Goal: Information Seeking & Learning: Learn about a topic

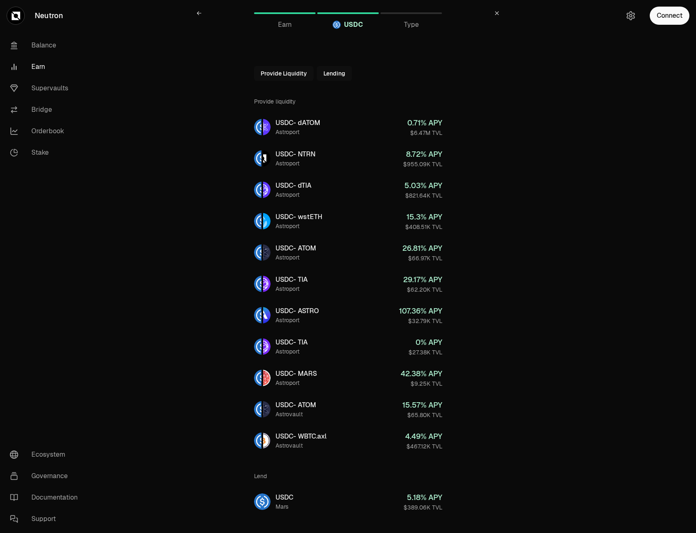
scroll to position [17, 0]
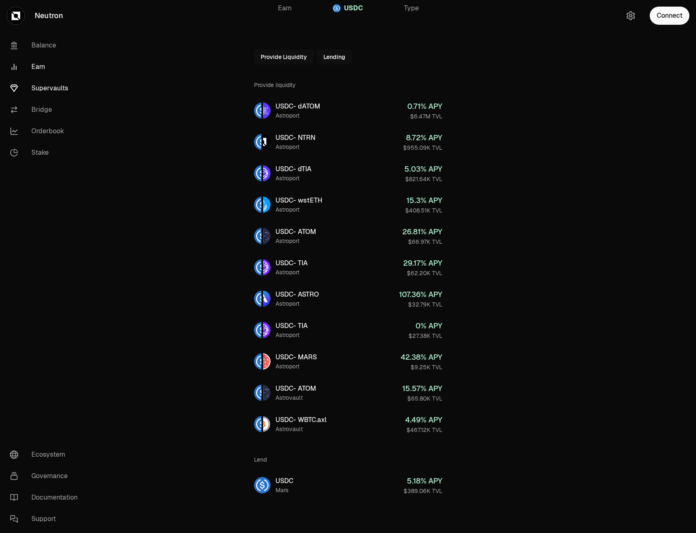
click at [45, 86] on link "Supervaults" at bounding box center [46, 88] width 86 height 21
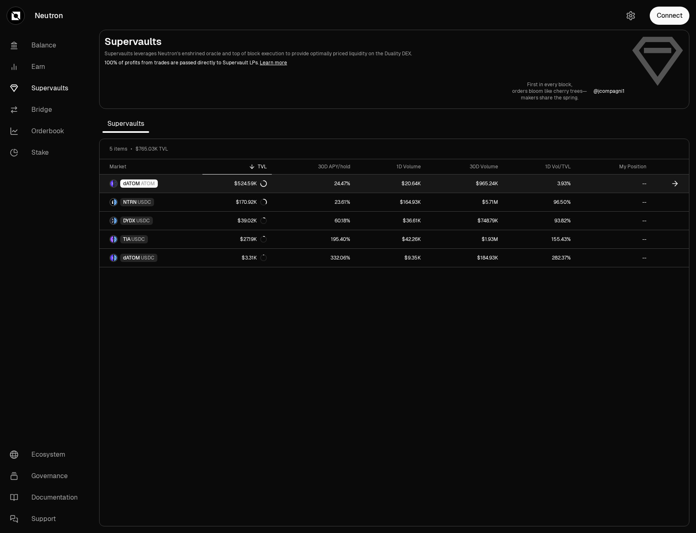
click at [175, 182] on link "dATOM ATOM" at bounding box center [150, 184] width 103 height 18
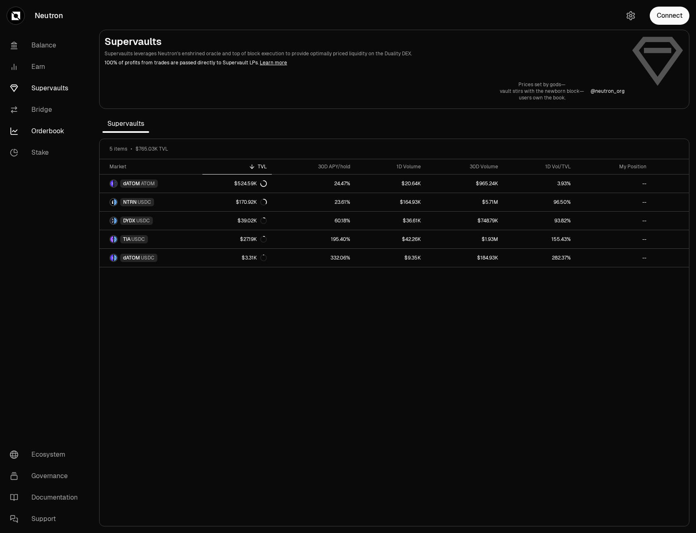
click at [37, 133] on link "Orderbook" at bounding box center [46, 131] width 86 height 21
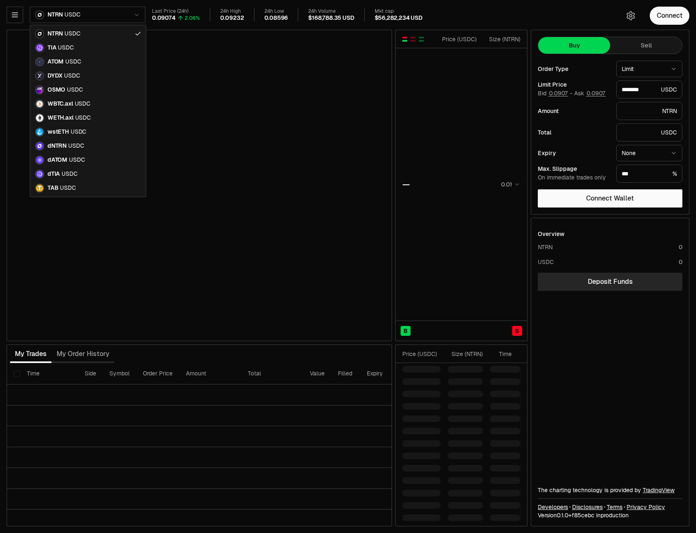
click at [110, 19] on html "Neutron Balance Earn Supervaults Bridge Orderbook Stake Ecosystem Governance Do…" at bounding box center [348, 266] width 696 height 533
type input "********"
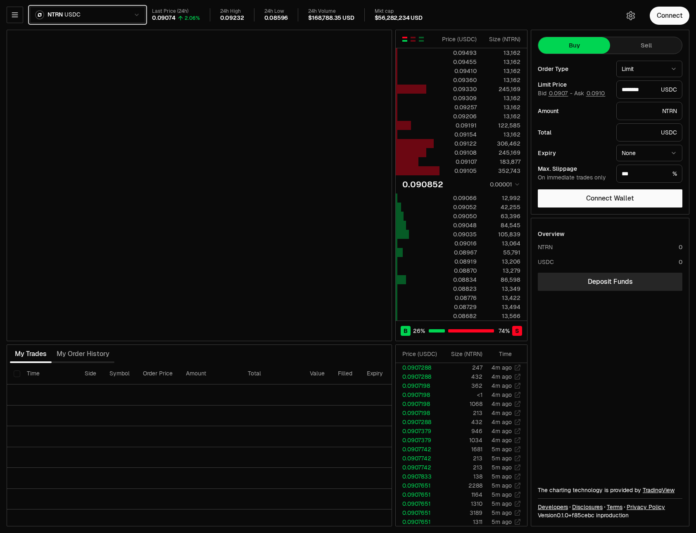
click at [109, 18] on html "Neutron Balance Earn Supervaults Bridge Orderbook Stake Ecosystem Governance Do…" at bounding box center [348, 266] width 696 height 533
